Goal: Information Seeking & Learning: Learn about a topic

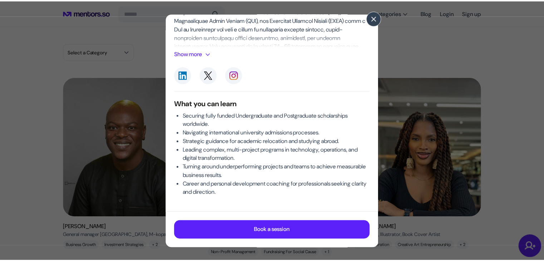
scroll to position [168, 0]
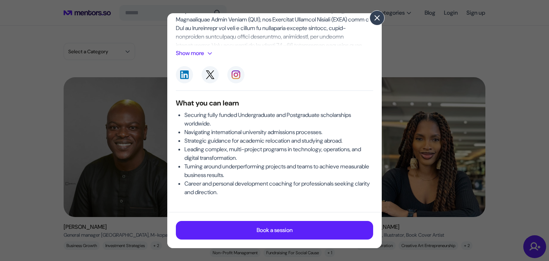
click at [376, 14] on span at bounding box center [377, 18] width 8 height 8
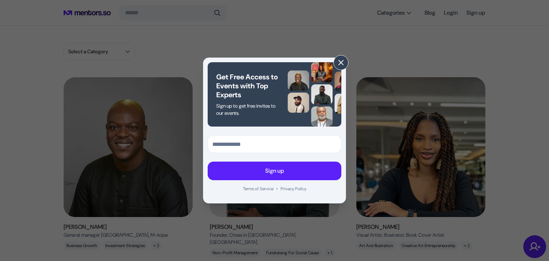
click at [344, 59] on span at bounding box center [341, 63] width 8 height 8
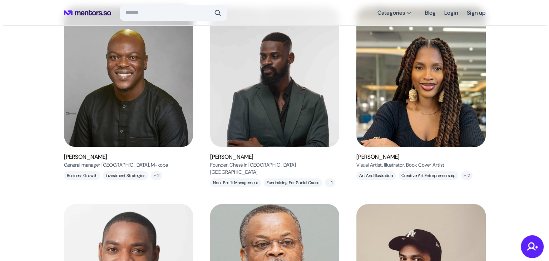
scroll to position [71, 0]
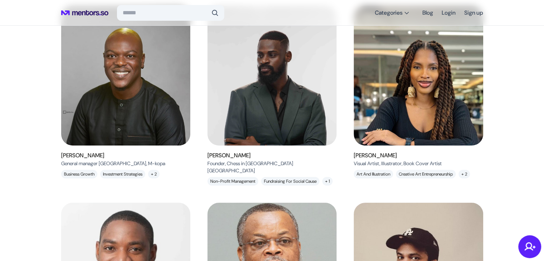
click at [380, 152] on h6 "[PERSON_NAME]" at bounding box center [397, 155] width 88 height 9
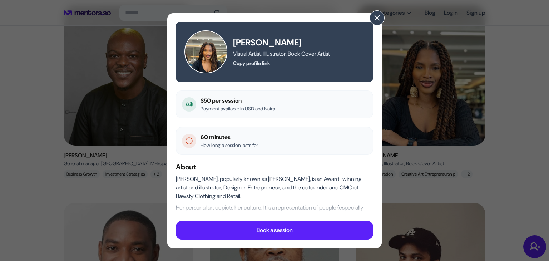
click at [377, 18] on span at bounding box center [377, 18] width 8 height 8
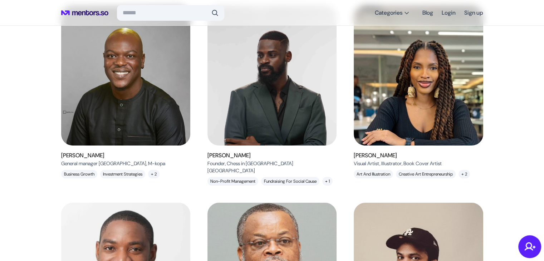
click at [94, 155] on h6 "[PERSON_NAME]" at bounding box center [113, 155] width 104 height 9
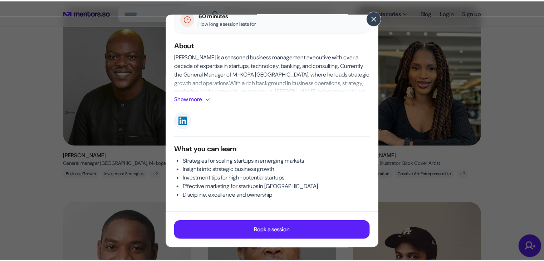
scroll to position [125, 0]
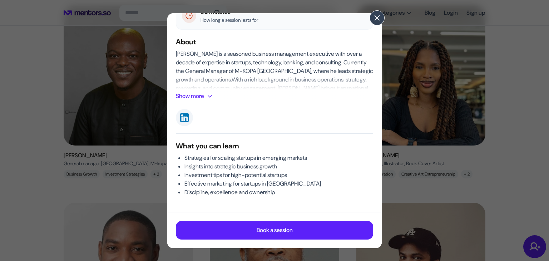
click at [374, 15] on span at bounding box center [377, 18] width 8 height 8
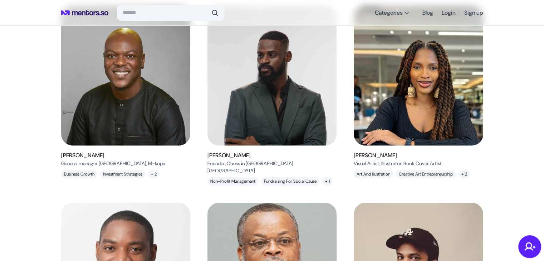
click at [237, 158] on h6 "[PERSON_NAME]" at bounding box center [270, 155] width 126 height 9
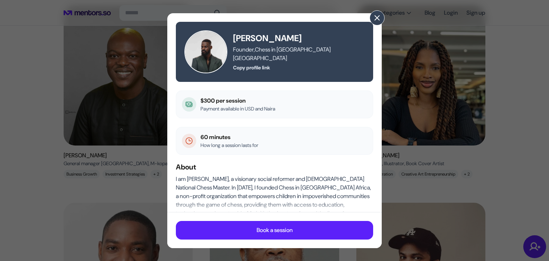
click at [373, 15] on span at bounding box center [377, 18] width 8 height 8
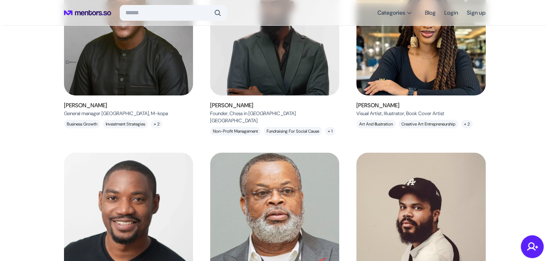
scroll to position [107, 0]
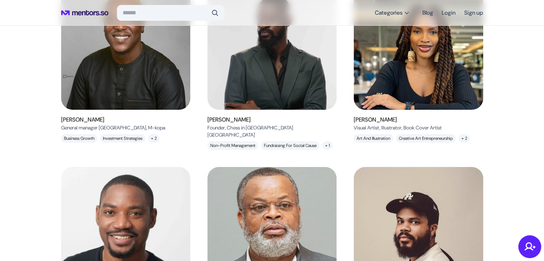
click at [238, 119] on h6 "[PERSON_NAME]" at bounding box center [270, 119] width 126 height 9
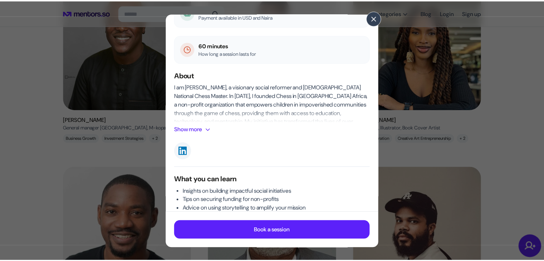
scroll to position [108, 0]
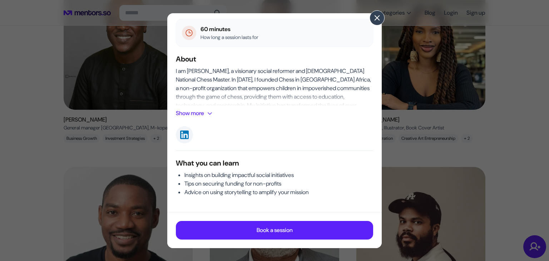
click at [374, 23] on button at bounding box center [376, 17] width 15 height 15
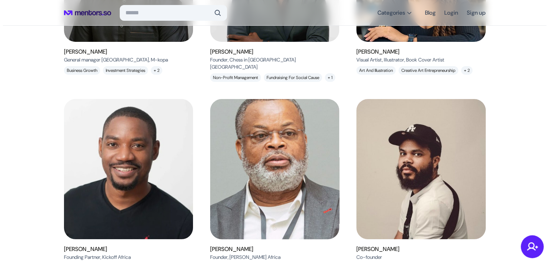
scroll to position [250, 0]
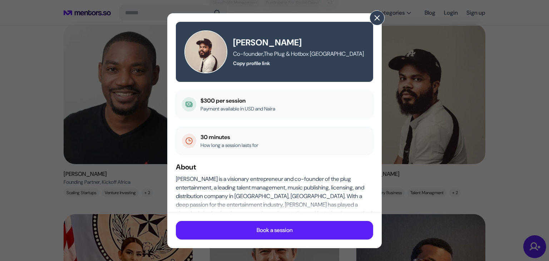
click at [379, 18] on span at bounding box center [377, 18] width 8 height 8
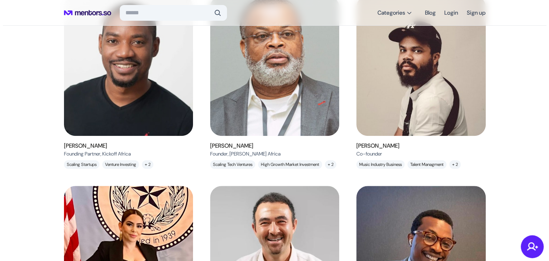
scroll to position [322, 0]
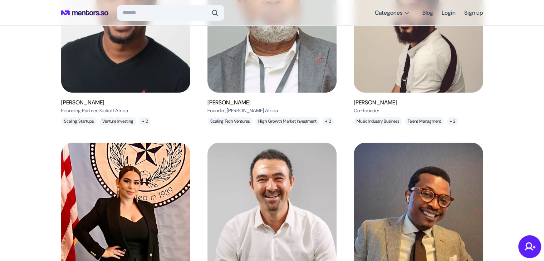
click at [236, 107] on h6 "[PERSON_NAME]" at bounding box center [242, 102] width 70 height 9
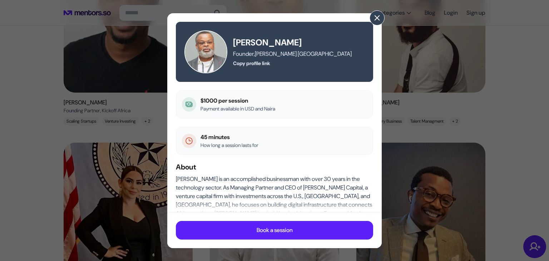
click at [374, 20] on span at bounding box center [377, 18] width 8 height 8
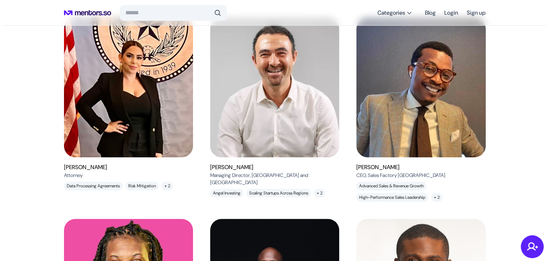
scroll to position [465, 0]
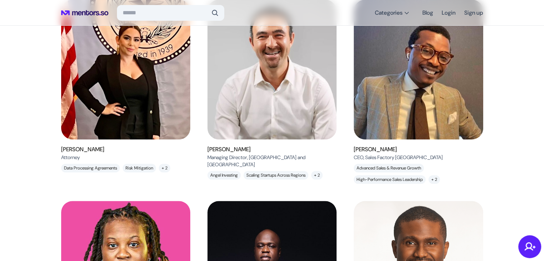
click at [73, 154] on h6 "[PERSON_NAME]" at bounding box center [82, 149] width 43 height 9
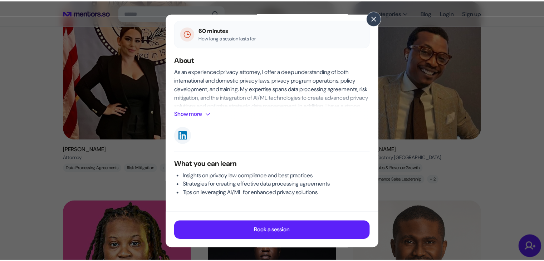
scroll to position [108, 0]
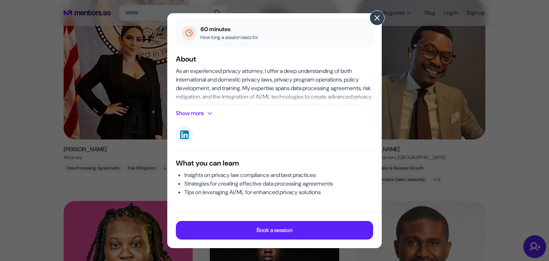
click at [381, 19] on button at bounding box center [376, 17] width 15 height 15
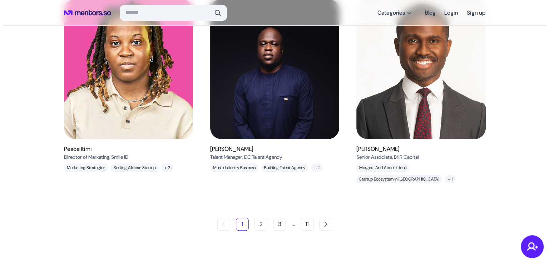
scroll to position [679, 0]
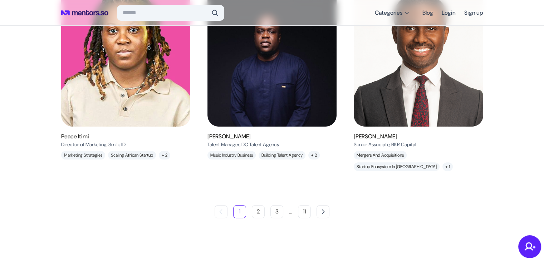
click at [75, 141] on h6 "Peace Itimi" at bounding box center [93, 136] width 64 height 9
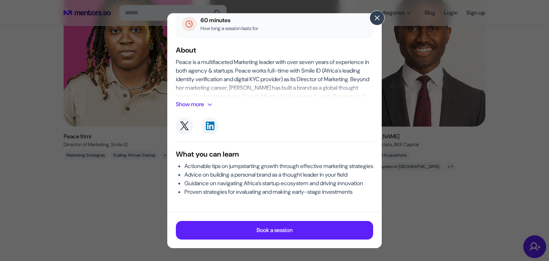
scroll to position [134, 0]
drag, startPoint x: 372, startPoint y: 18, endPoint x: 359, endPoint y: 40, distance: 25.4
click at [372, 18] on button at bounding box center [376, 17] width 15 height 15
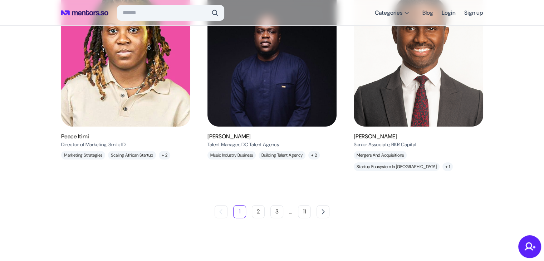
click at [217, 141] on h6 "[PERSON_NAME]" at bounding box center [243, 136] width 72 height 9
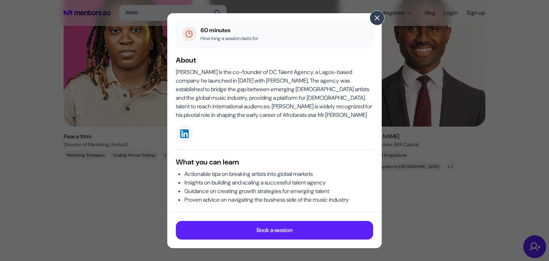
scroll to position [107, 0]
click at [376, 20] on span at bounding box center [377, 18] width 8 height 8
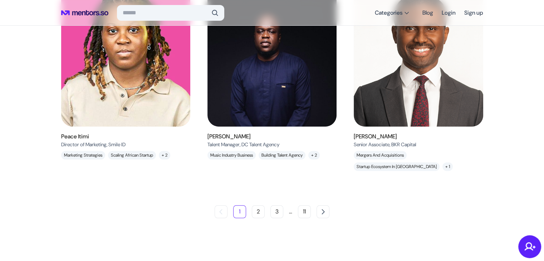
click at [373, 141] on h6 "[PERSON_NAME]" at bounding box center [384, 136] width 63 height 9
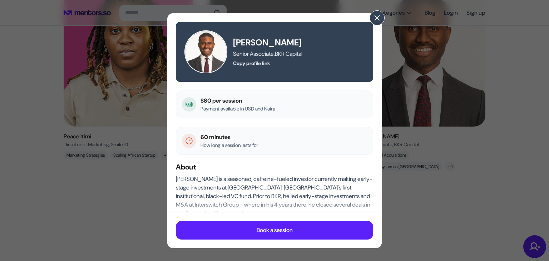
click at [378, 21] on span at bounding box center [377, 18] width 8 height 8
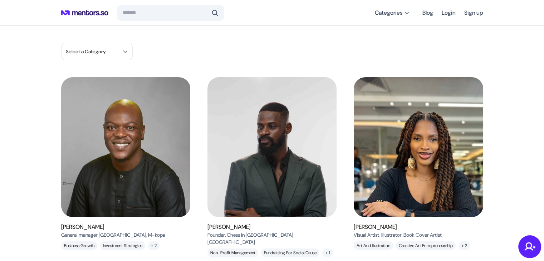
click at [147, 13] on input "search" at bounding box center [166, 12] width 86 height 7
click at [180, 16] on input "**********" at bounding box center [166, 12] width 86 height 7
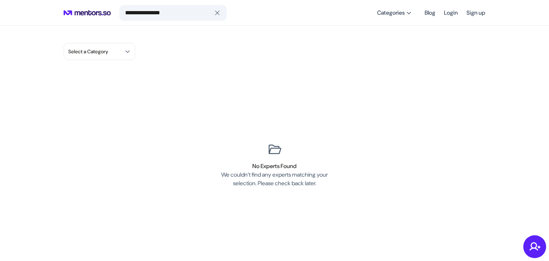
click at [179, 15] on input "**********" at bounding box center [168, 12] width 86 height 7
type input "*"
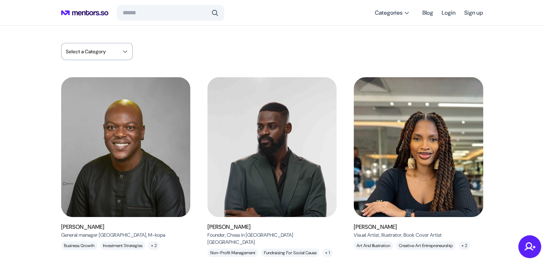
click at [101, 49] on span "Select a Category" at bounding box center [86, 51] width 40 height 7
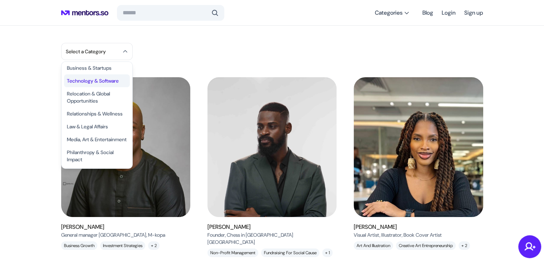
click at [111, 74] on li "Technology & Software" at bounding box center [97, 80] width 66 height 13
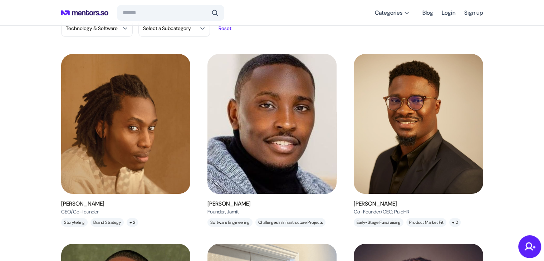
scroll to position [71, 0]
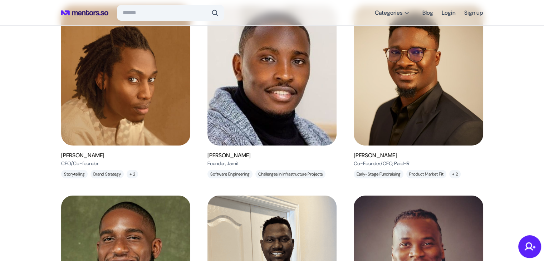
click at [87, 154] on h6 "[PERSON_NAME]" at bounding box center [82, 155] width 43 height 9
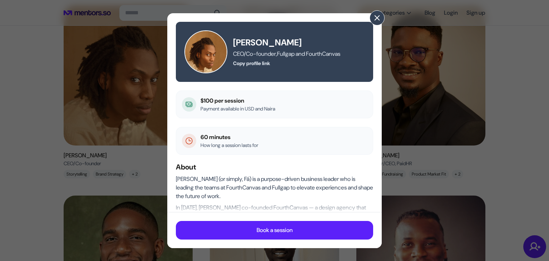
click at [378, 20] on span at bounding box center [377, 18] width 8 height 8
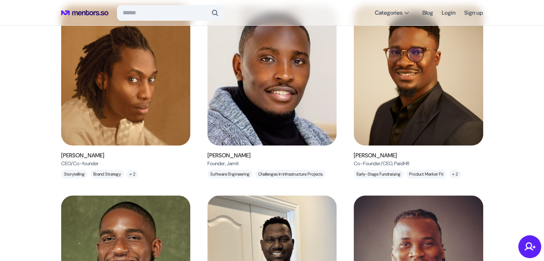
scroll to position [71, 0]
click at [376, 152] on h6 "[PERSON_NAME]" at bounding box center [381, 155] width 56 height 9
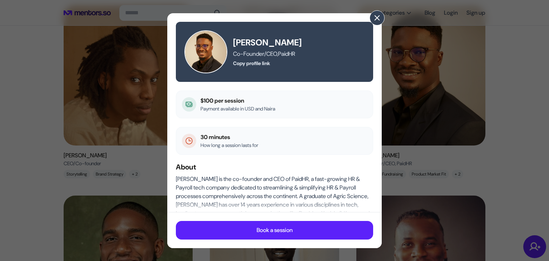
click at [373, 19] on button at bounding box center [376, 17] width 15 height 15
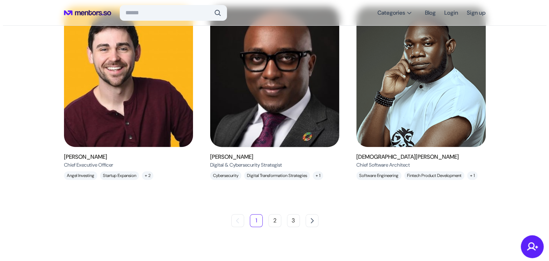
scroll to position [643, 0]
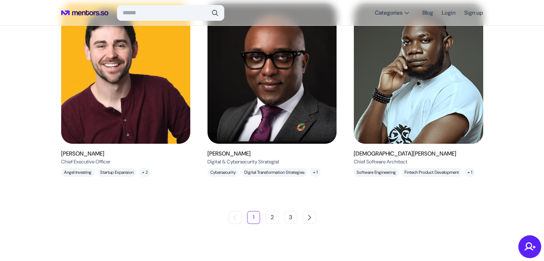
click at [385, 158] on h6 "[DEMOGRAPHIC_DATA][PERSON_NAME]" at bounding box center [404, 153] width 103 height 9
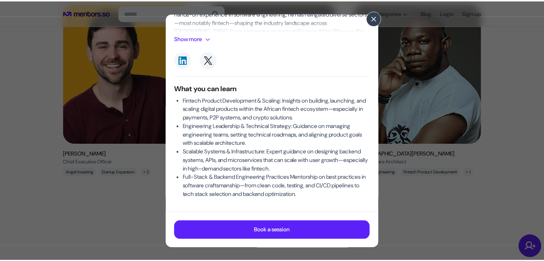
scroll to position [185, 0]
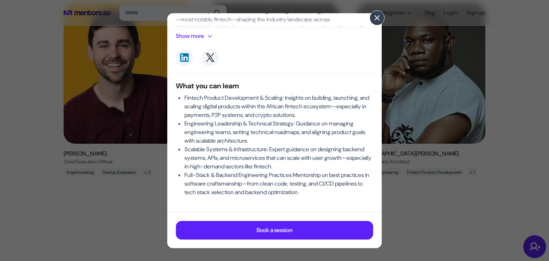
click at [377, 18] on span at bounding box center [377, 18] width 8 height 8
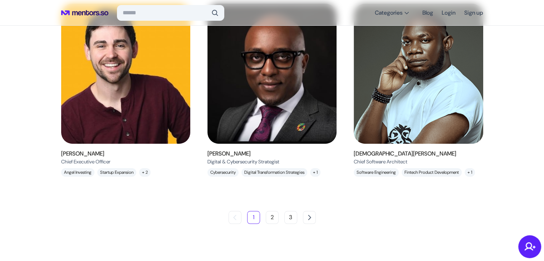
click at [100, 158] on h6 "[PERSON_NAME]" at bounding box center [85, 153] width 49 height 9
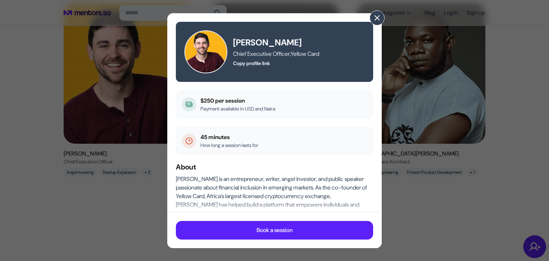
click at [376, 23] on button at bounding box center [376, 17] width 15 height 15
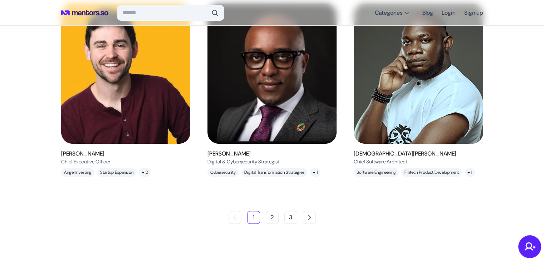
click at [270, 224] on button "2" at bounding box center [272, 217] width 13 height 13
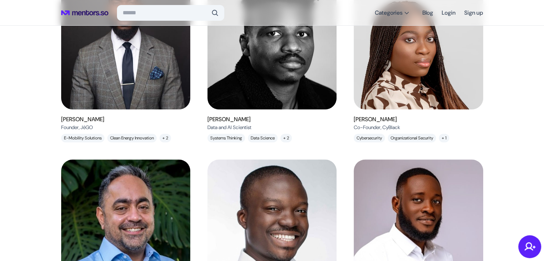
scroll to position [500, 0]
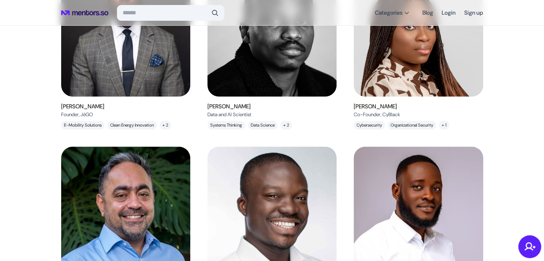
click at [396, 111] on h6 "[PERSON_NAME]" at bounding box center [376, 106] width 46 height 9
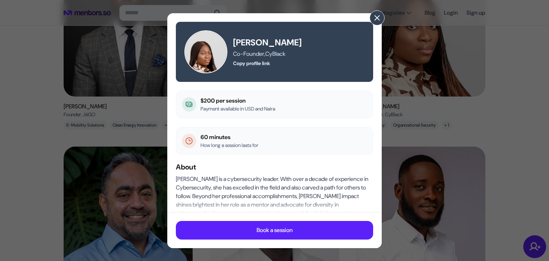
click at [375, 20] on span at bounding box center [377, 18] width 8 height 8
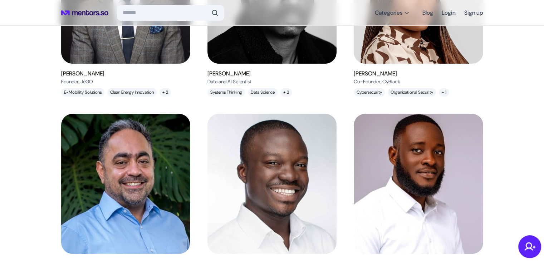
scroll to position [660, 0]
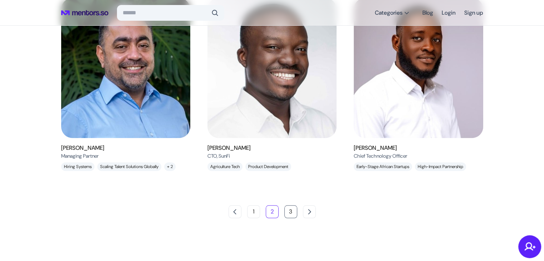
click at [291, 210] on button "3" at bounding box center [290, 211] width 13 height 13
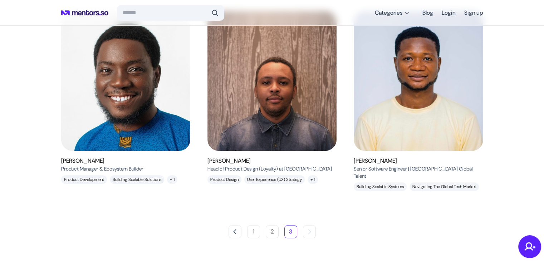
scroll to position [493, 0]
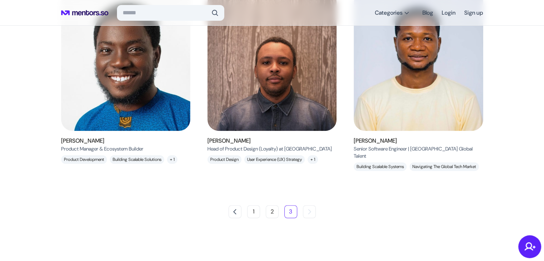
click at [246, 137] on h6 "[PERSON_NAME]" at bounding box center [269, 141] width 124 height 9
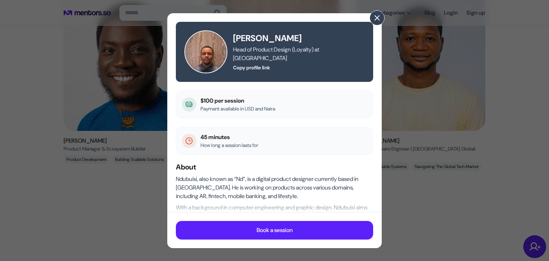
click at [376, 20] on span at bounding box center [377, 18] width 8 height 8
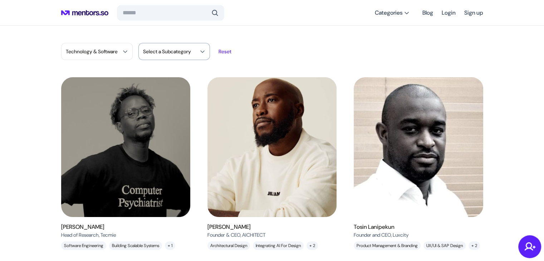
click at [156, 45] on div "Select a Subcategory" at bounding box center [173, 51] width 71 height 17
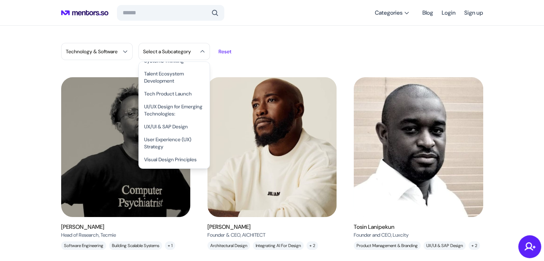
scroll to position [1121, 0]
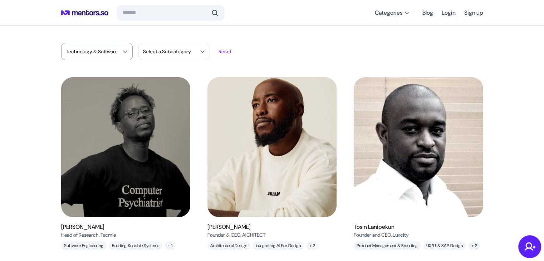
click at [111, 56] on div "Technology & Software" at bounding box center [96, 51] width 71 height 17
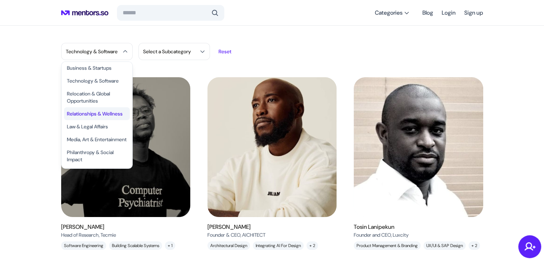
scroll to position [0, 0]
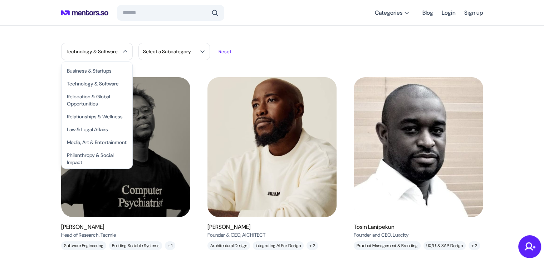
click at [222, 53] on p "Reset" at bounding box center [224, 52] width 13 height 8
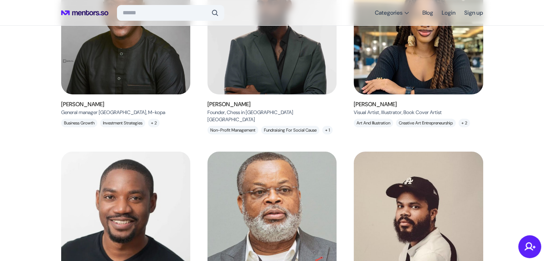
scroll to position [71, 0]
